Goal: Navigation & Orientation: Find specific page/section

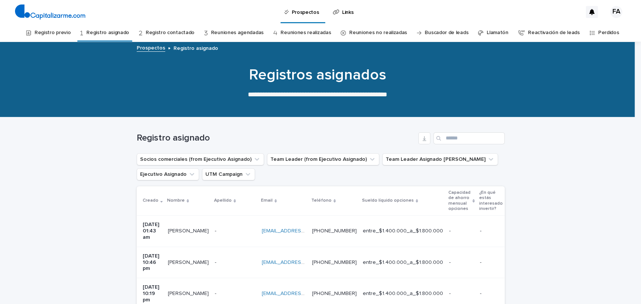
click at [71, 30] on link "Registro previo" at bounding box center [53, 33] width 36 height 18
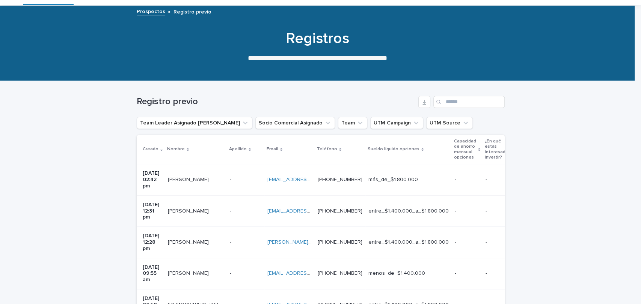
scroll to position [40, 0]
